Goal: Communication & Community: Answer question/provide support

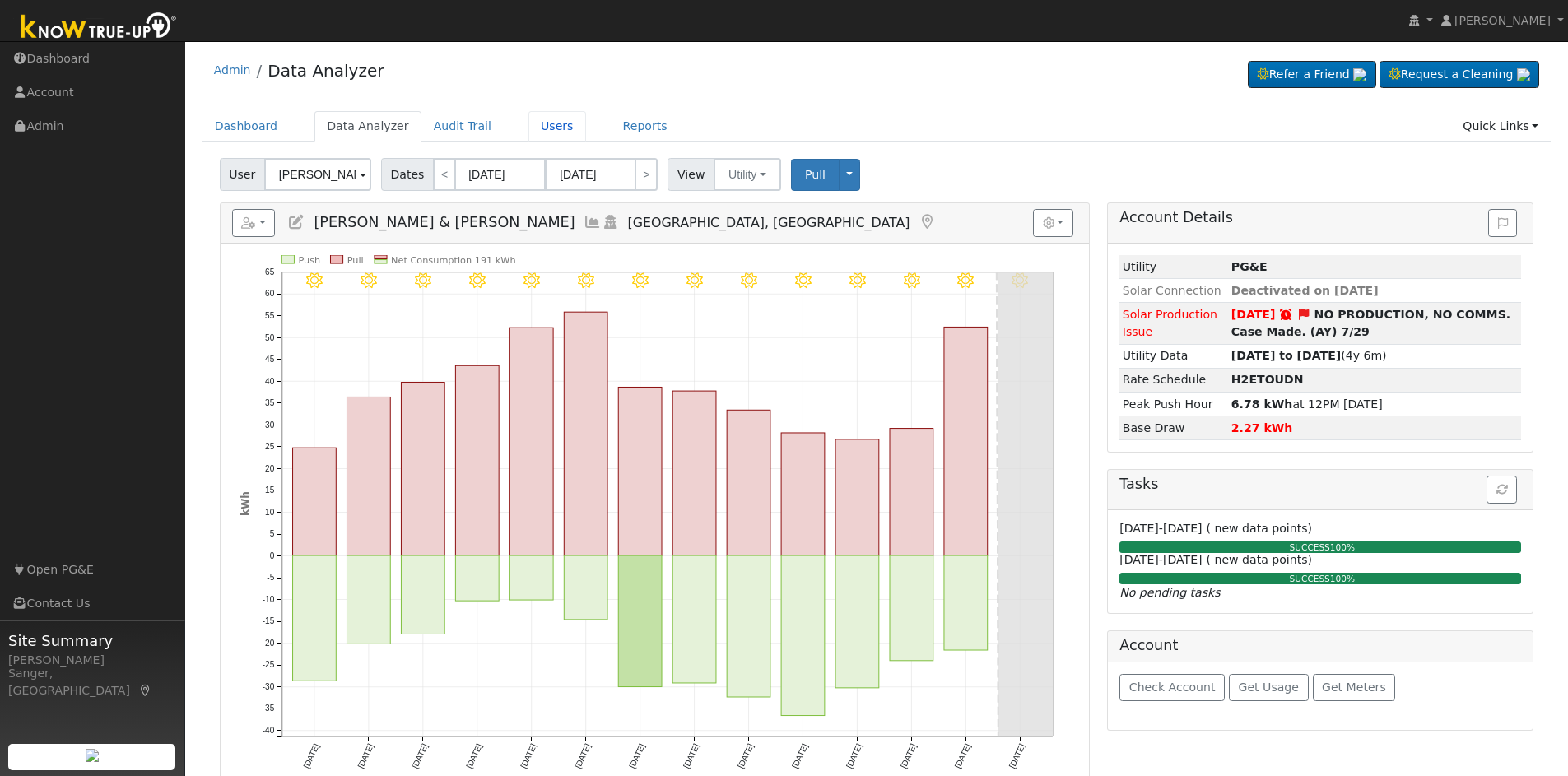
drag, startPoint x: 518, startPoint y: 126, endPoint x: 621, endPoint y: 193, distance: 122.9
click at [529, 126] on link "Users" at bounding box center [557, 126] width 58 height 30
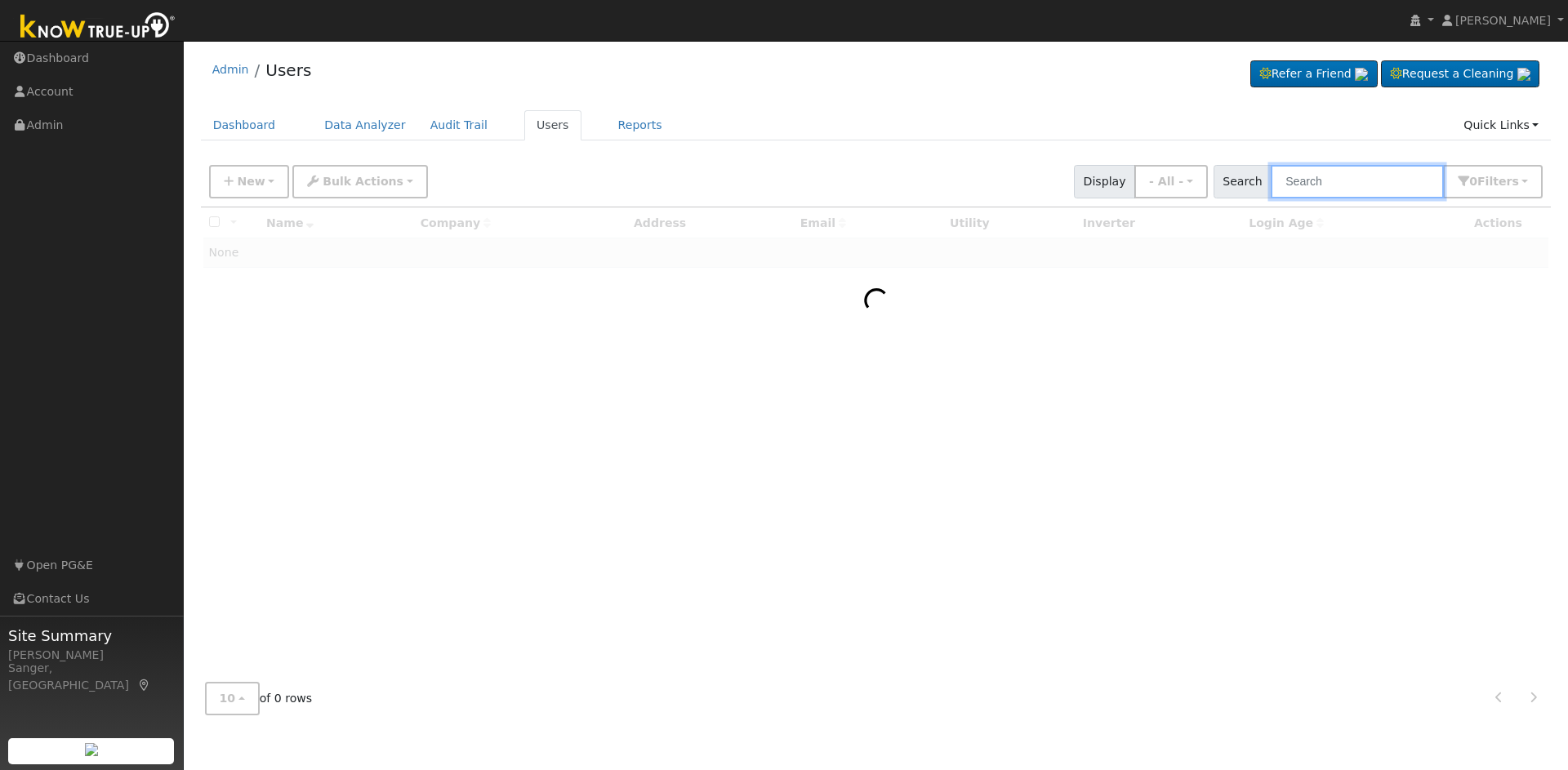
click at [1333, 185] on input "text" at bounding box center [1357, 181] width 173 height 33
paste input "David Magoon"
type input "David Magoon"
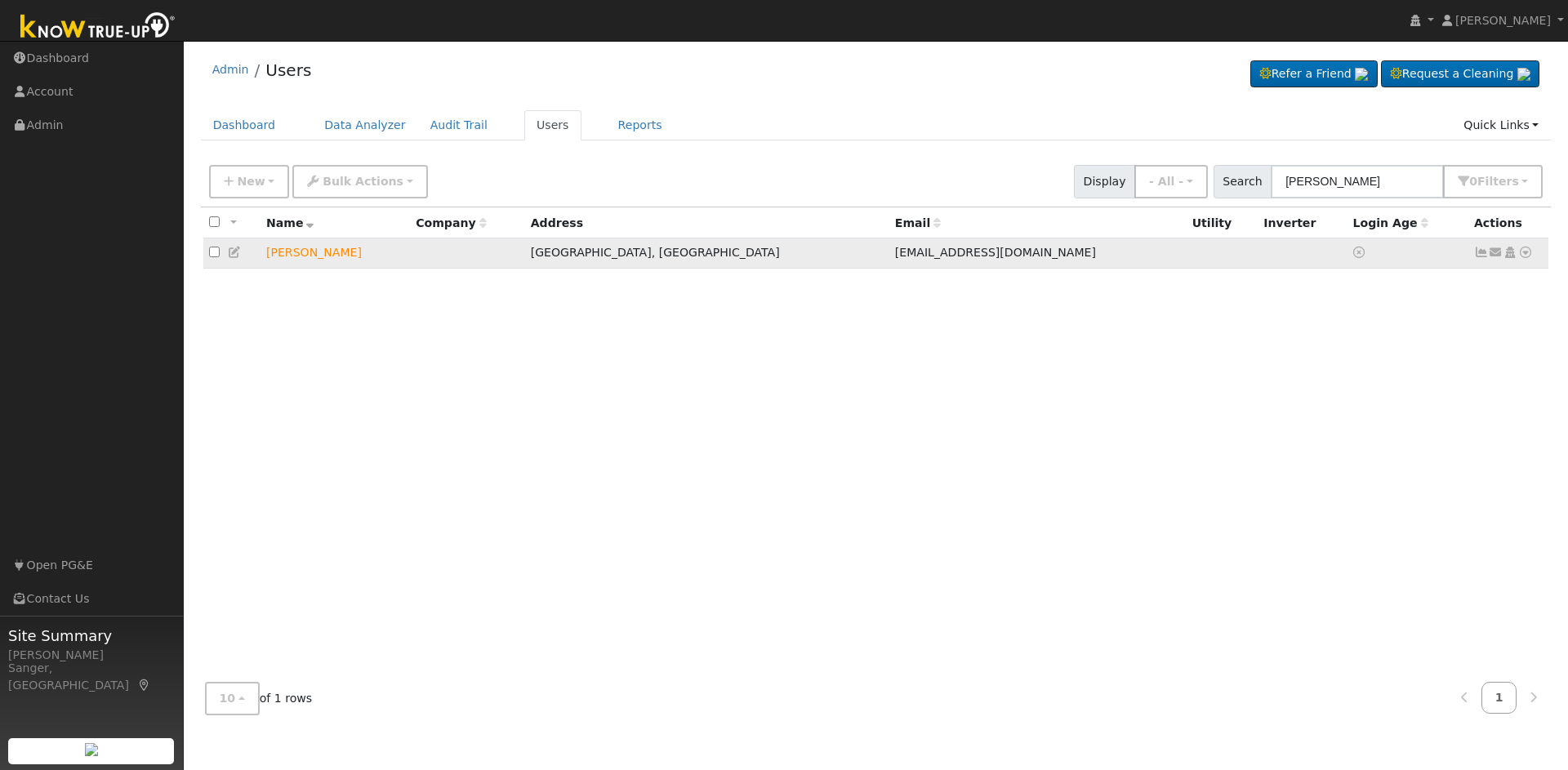
click at [1494, 254] on icon at bounding box center [1495, 252] width 15 height 11
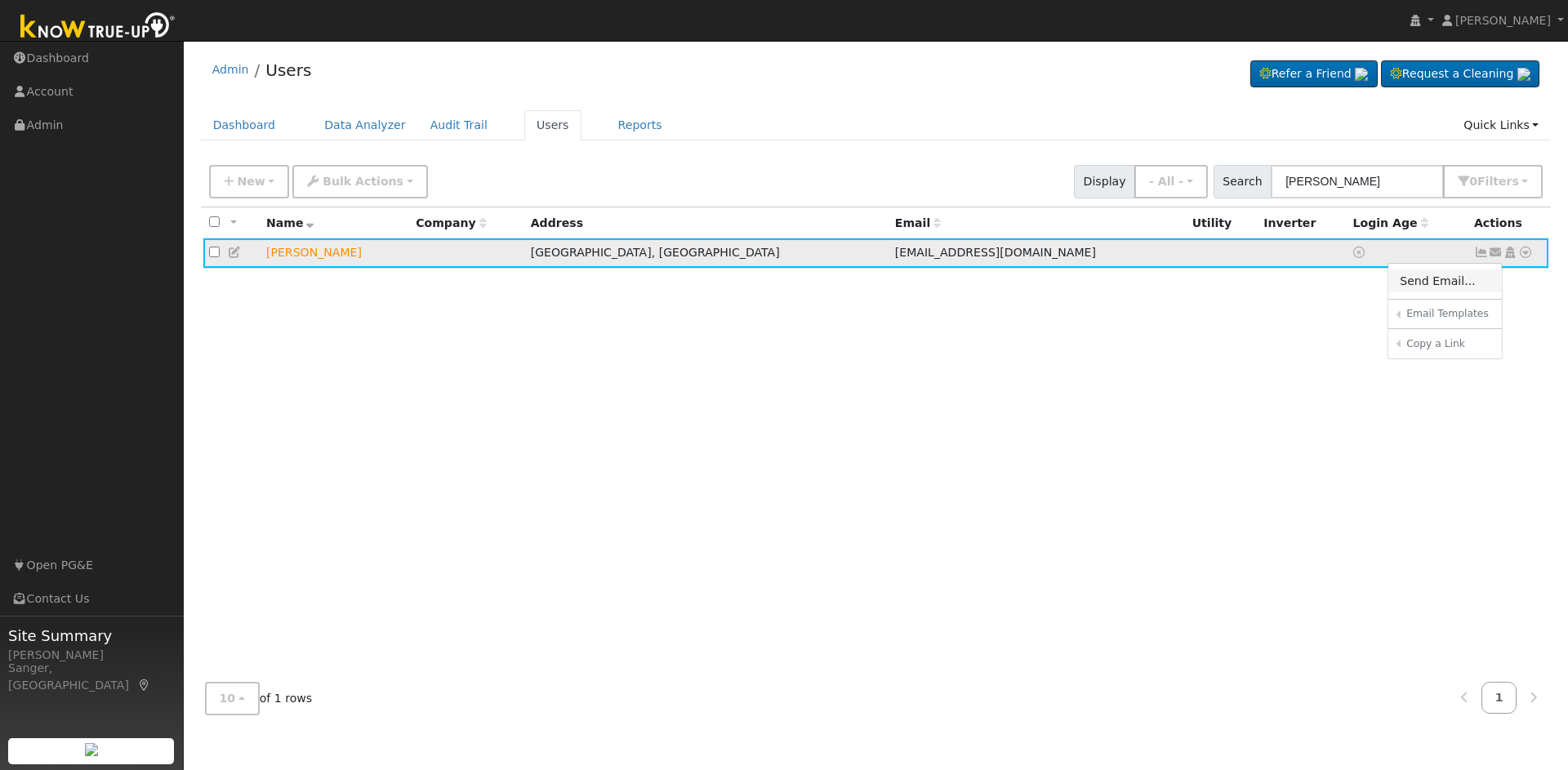
click at [1430, 275] on link "Send Email..." at bounding box center [1445, 280] width 114 height 23
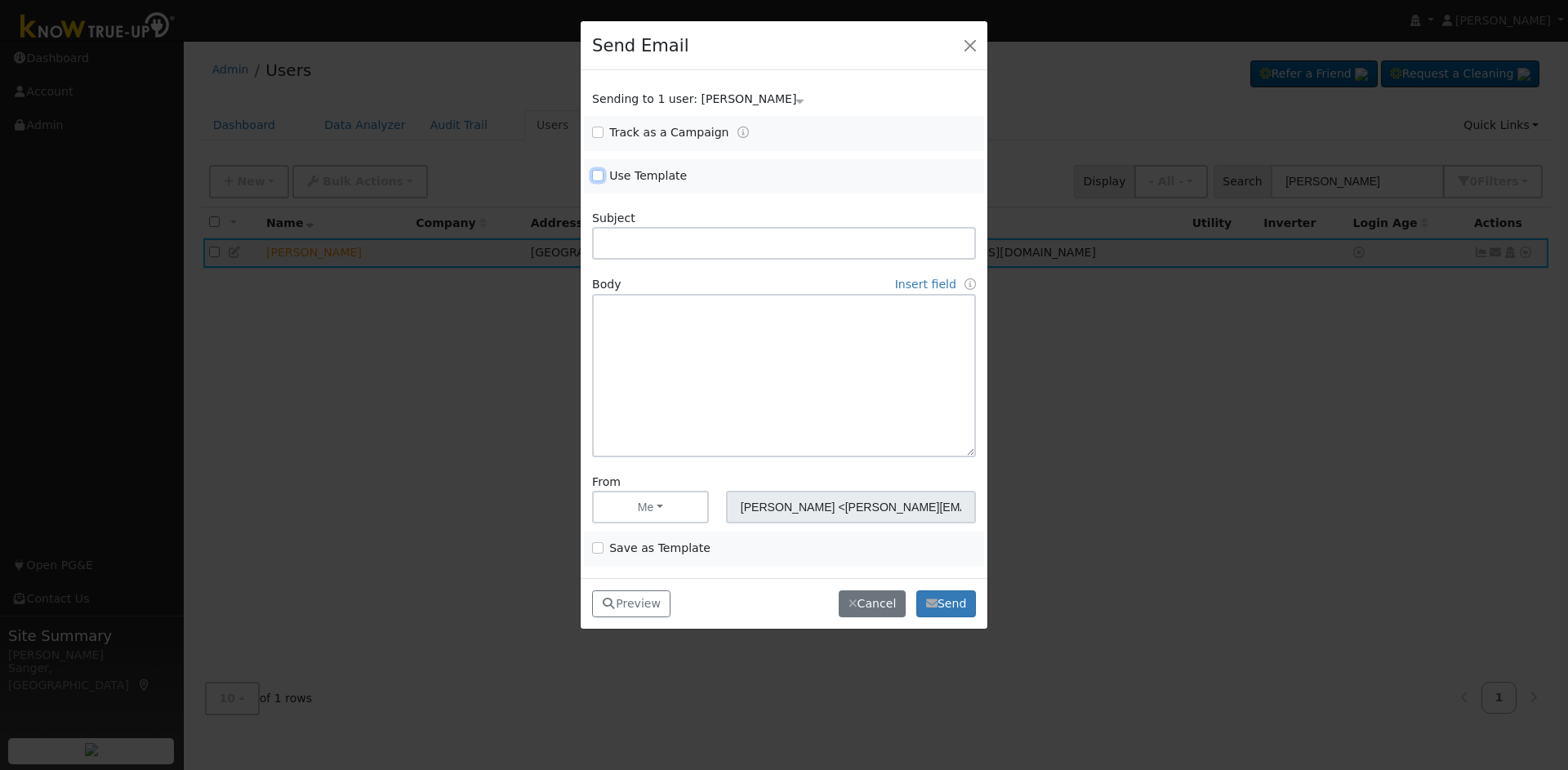
click at [599, 179] on input "Use Template" at bounding box center [597, 175] width 11 height 11
checkbox input "true"
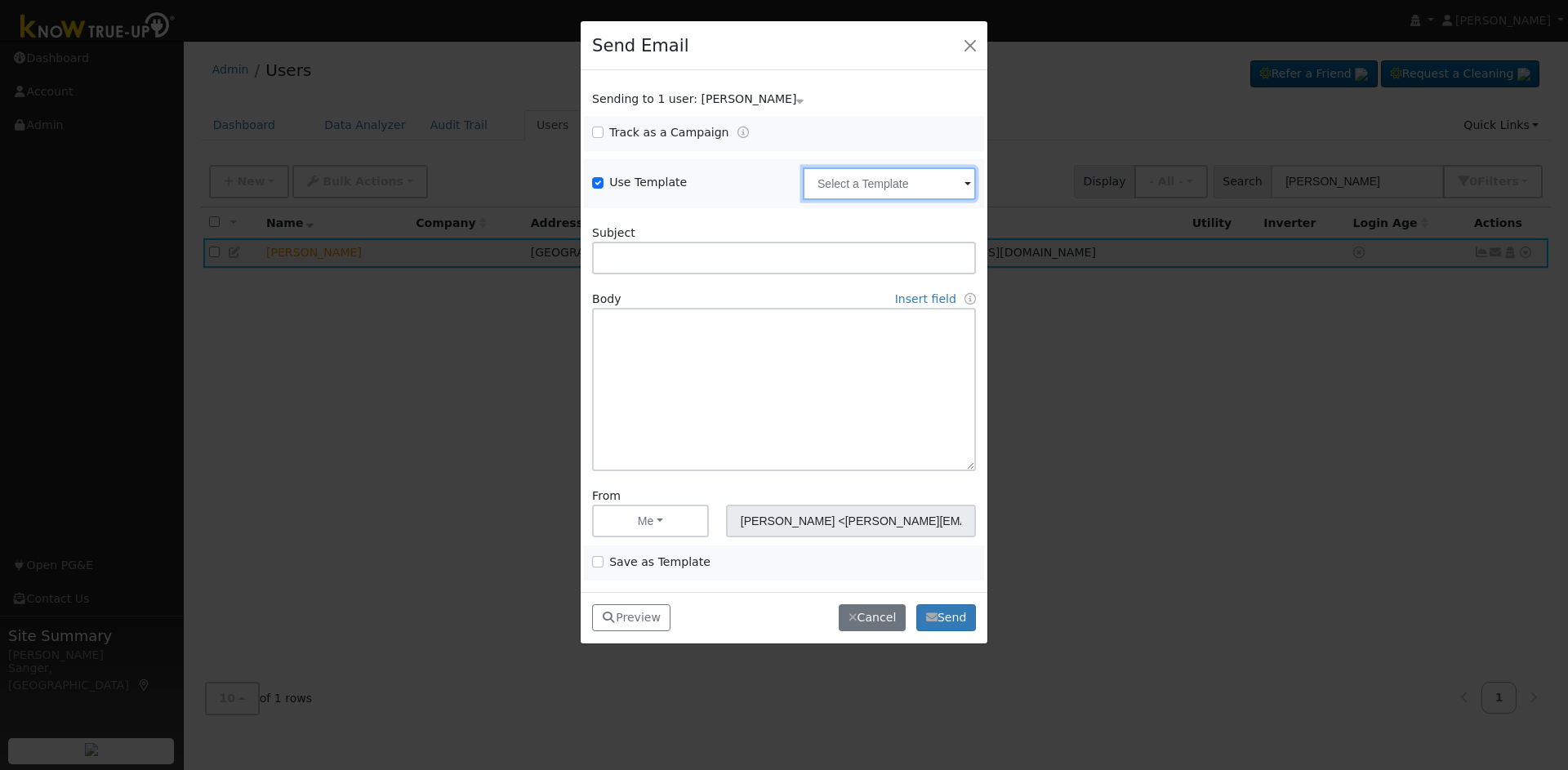
click at [843, 183] on input "text" at bounding box center [890, 184] width 173 height 32
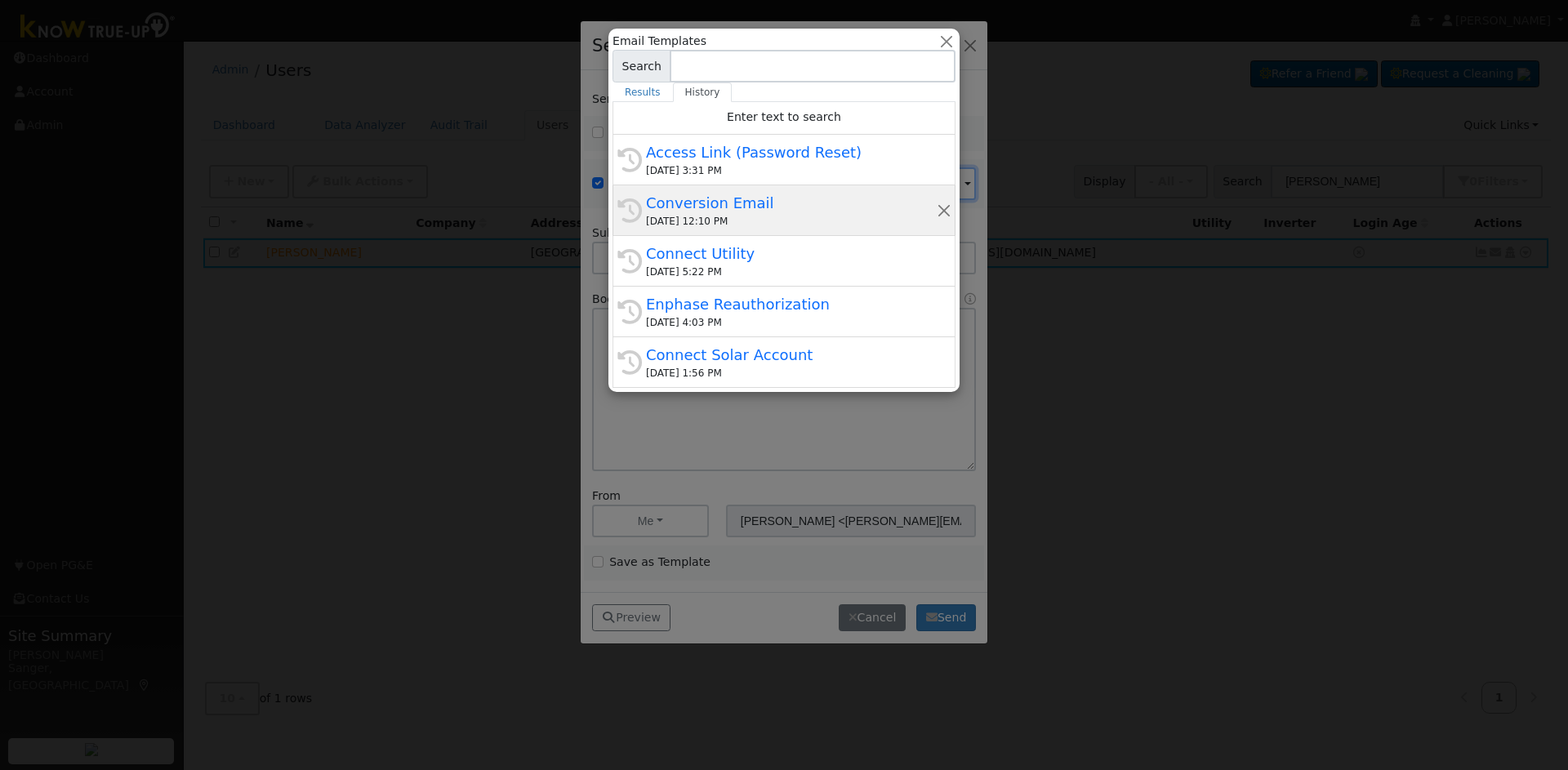
click at [751, 223] on div "09/02/2025 12:10 PM" at bounding box center [791, 220] width 291 height 15
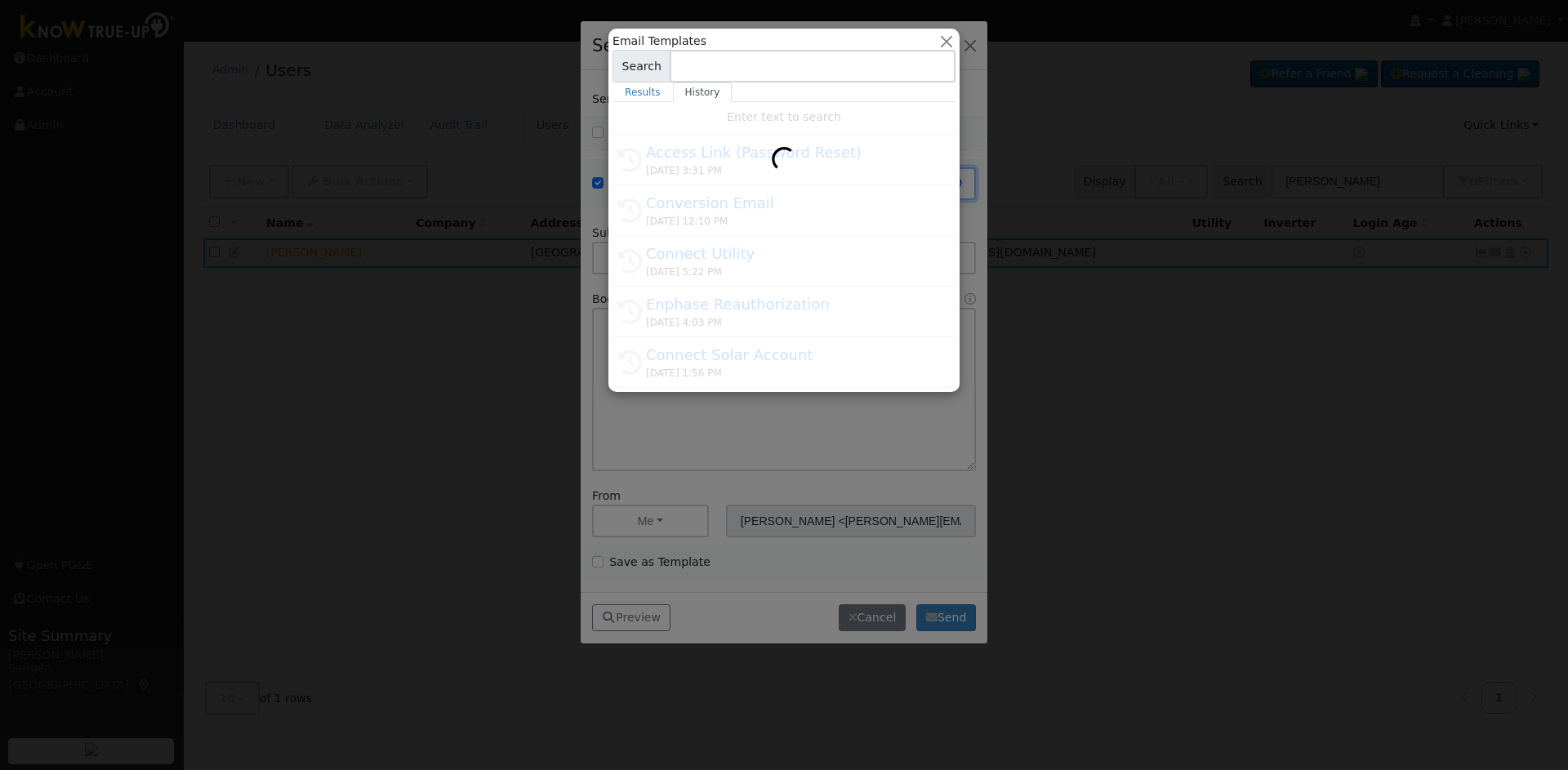
type input "Conversion Email"
type input "Connect Your Utility Account"
type textarea "Dear {user_fname}, The first step is to connect your electric utility account. …"
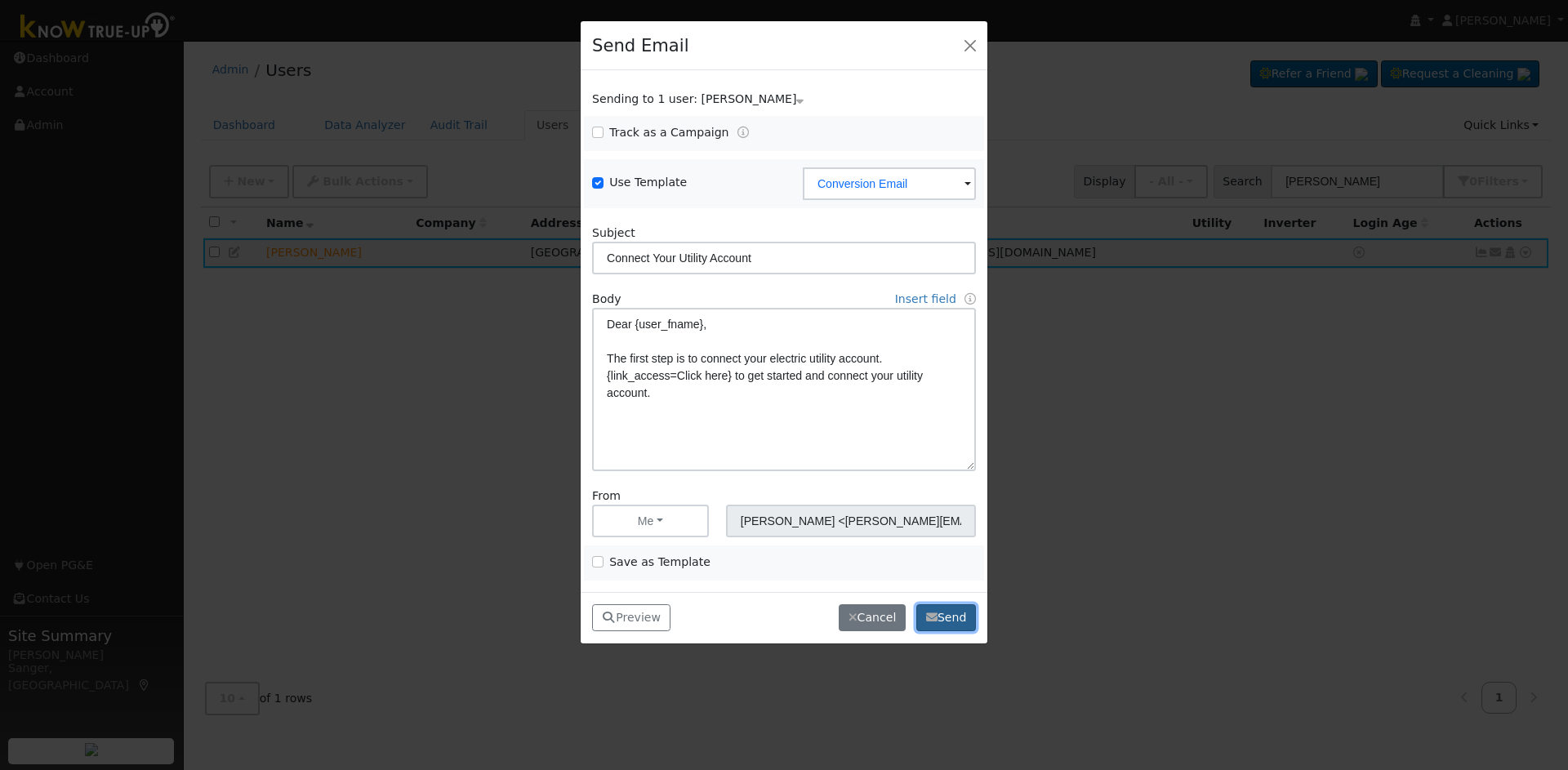
drag, startPoint x: 948, startPoint y: 622, endPoint x: 1391, endPoint y: 577, distance: 445.3
click at [949, 621] on button "Send" at bounding box center [946, 618] width 60 height 27
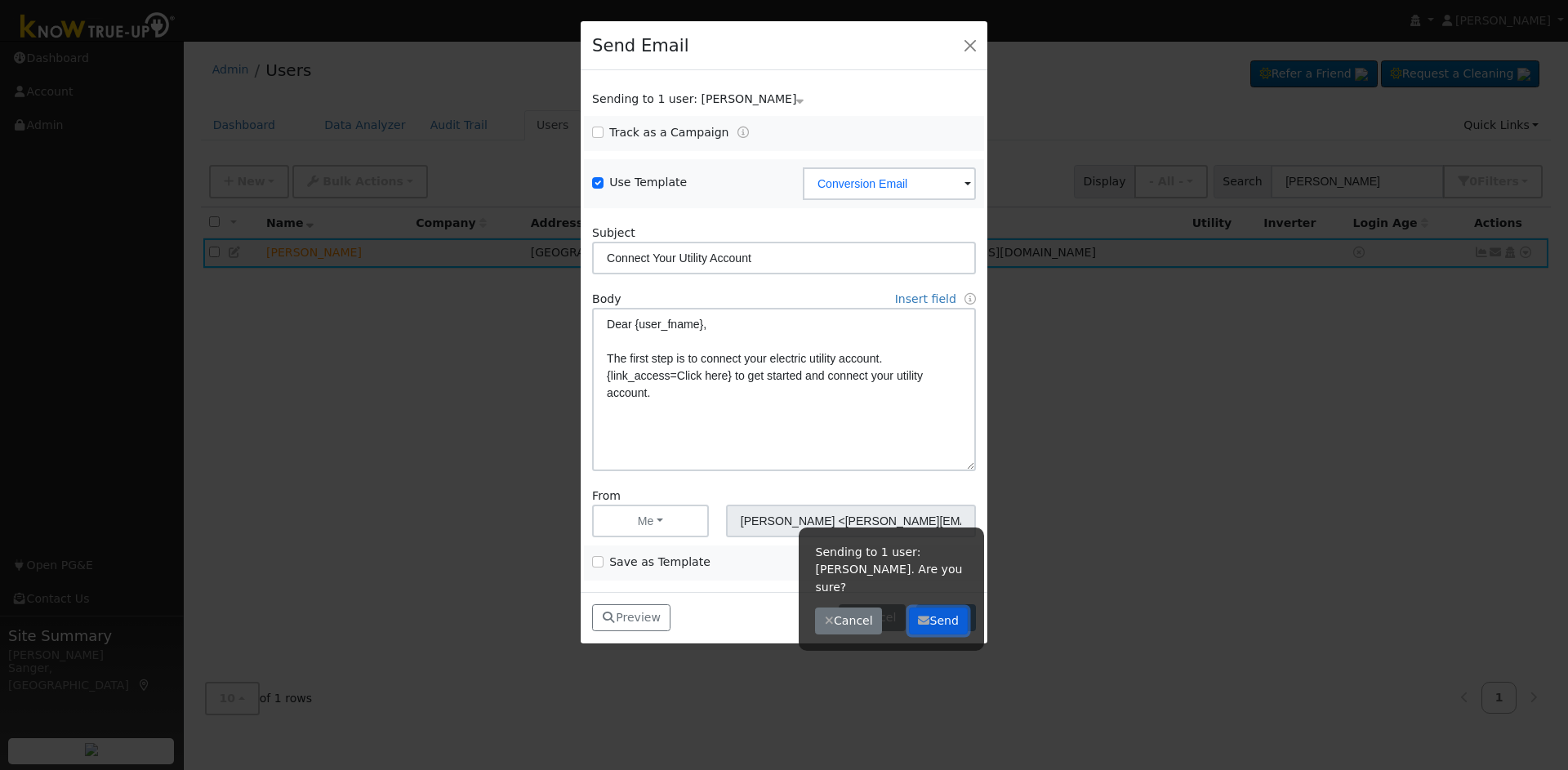
drag, startPoint x: 919, startPoint y: 600, endPoint x: 988, endPoint y: 576, distance: 73.1
click at [919, 615] on icon "button" at bounding box center [923, 620] width 11 height 11
